Goal: Information Seeking & Learning: Find specific page/section

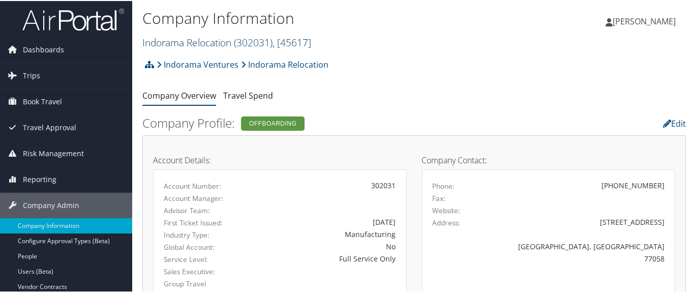
click at [176, 41] on link "Indorama Relocation ( 302031 ) , [ 45617 ]" at bounding box center [226, 42] width 169 height 14
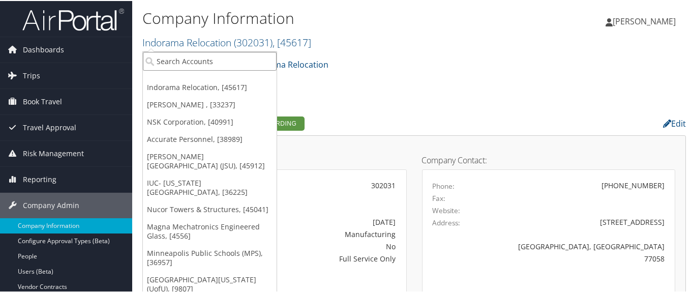
click at [181, 56] on input "search" at bounding box center [210, 60] width 134 height 19
paste input "044788"
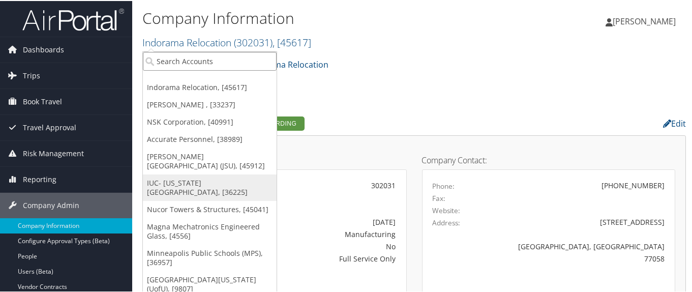
type input "044788"
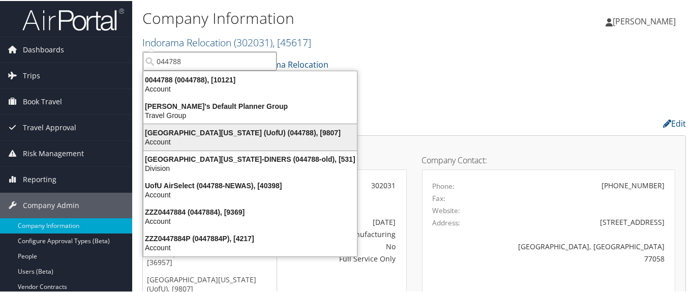
click at [182, 137] on div "Account" at bounding box center [250, 140] width 226 height 9
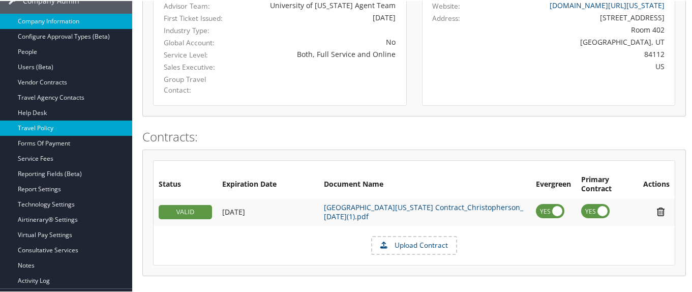
scroll to position [203, 0]
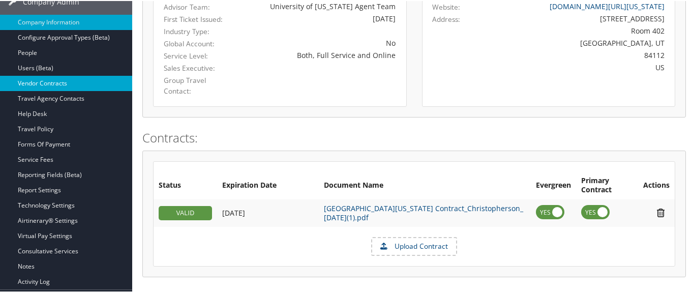
click at [93, 82] on link "Vendor Contracts" at bounding box center [66, 82] width 132 height 15
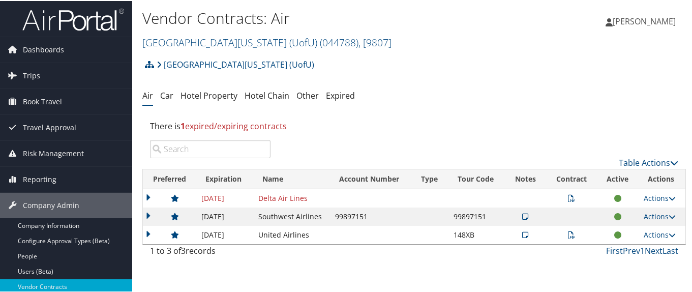
click at [147, 196] on td at bounding box center [169, 197] width 53 height 18
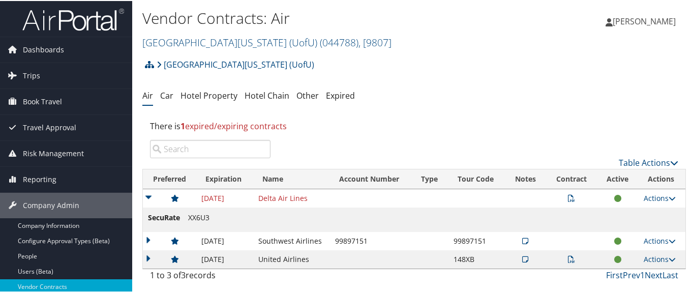
click at [147, 196] on td at bounding box center [169, 197] width 53 height 18
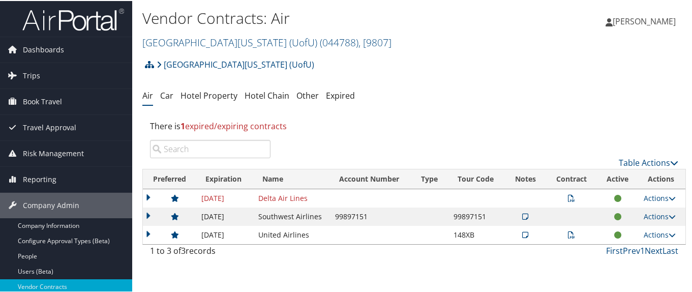
click at [146, 194] on td at bounding box center [169, 197] width 53 height 18
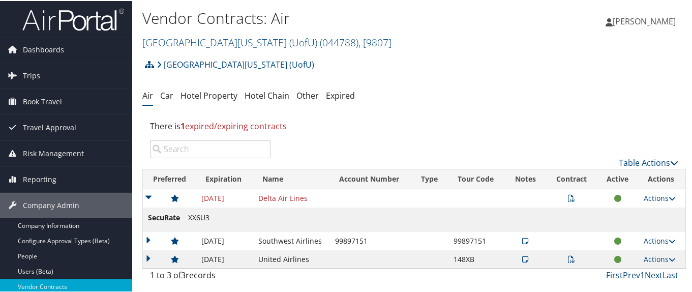
click at [568, 195] on icon at bounding box center [571, 197] width 7 height 7
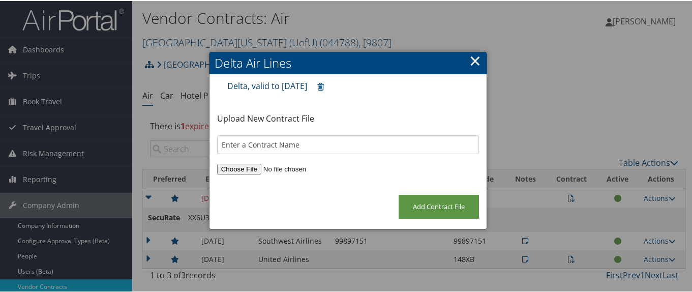
click at [294, 84] on link "Delta, valid to 9/30/2020" at bounding box center [267, 84] width 80 height 11
click at [473, 58] on link "×" at bounding box center [475, 59] width 12 height 20
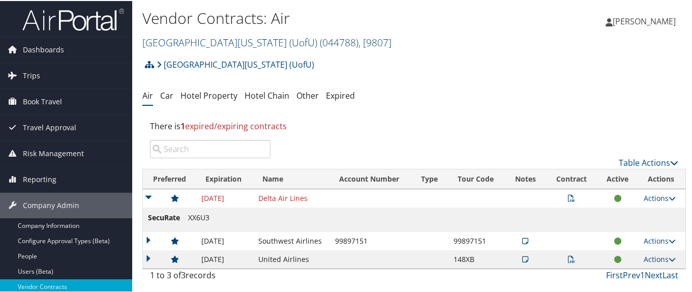
click at [182, 41] on link "University Of Utah (UofU) ( 044788 ) , [ 9807 ]" at bounding box center [266, 42] width 249 height 14
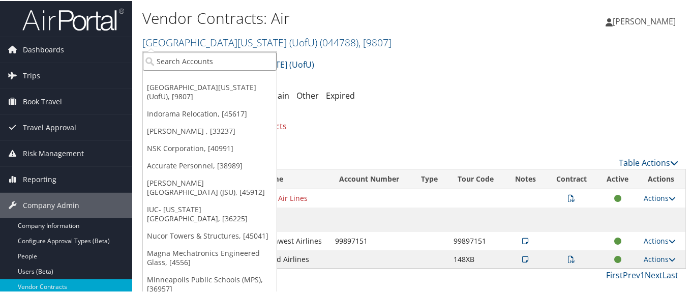
click at [190, 65] on input "search" at bounding box center [210, 60] width 134 height 19
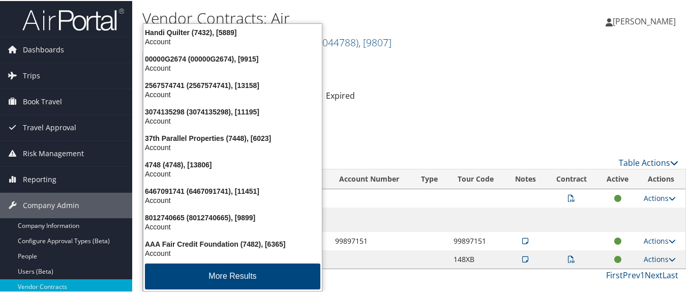
type input "7456"
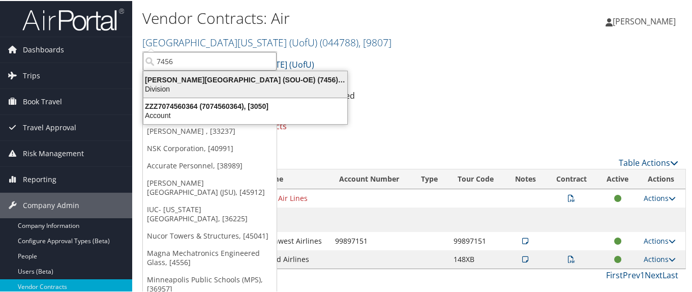
click at [188, 81] on div "Weber State University (SOU-OE) (7456), [6197]" at bounding box center [245, 78] width 216 height 9
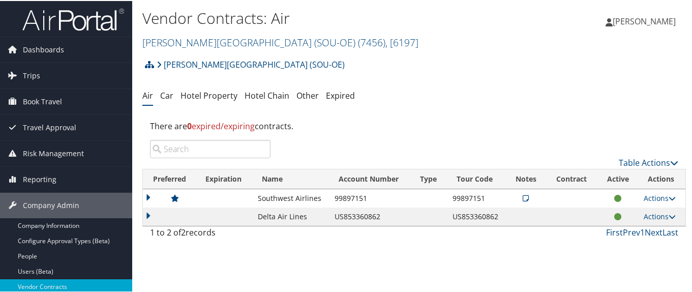
click at [145, 215] on td at bounding box center [169, 215] width 53 height 18
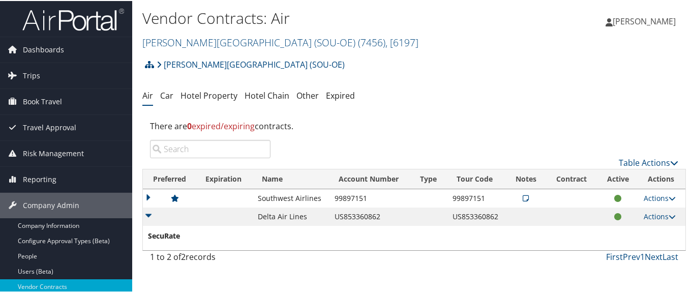
click at [145, 215] on td at bounding box center [169, 215] width 53 height 18
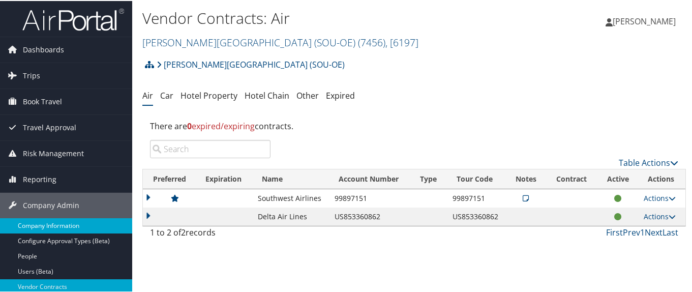
click at [72, 226] on link "Company Information" at bounding box center [66, 224] width 132 height 15
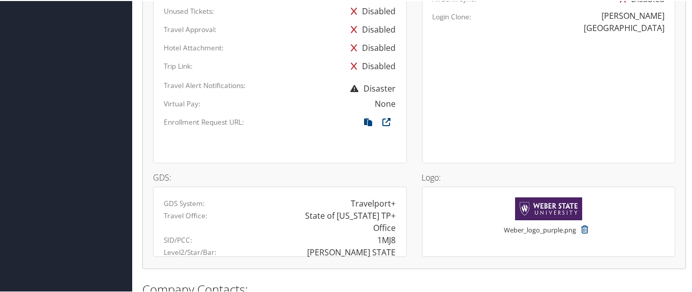
scroll to position [712, 0]
